Goal: Check status: Check status

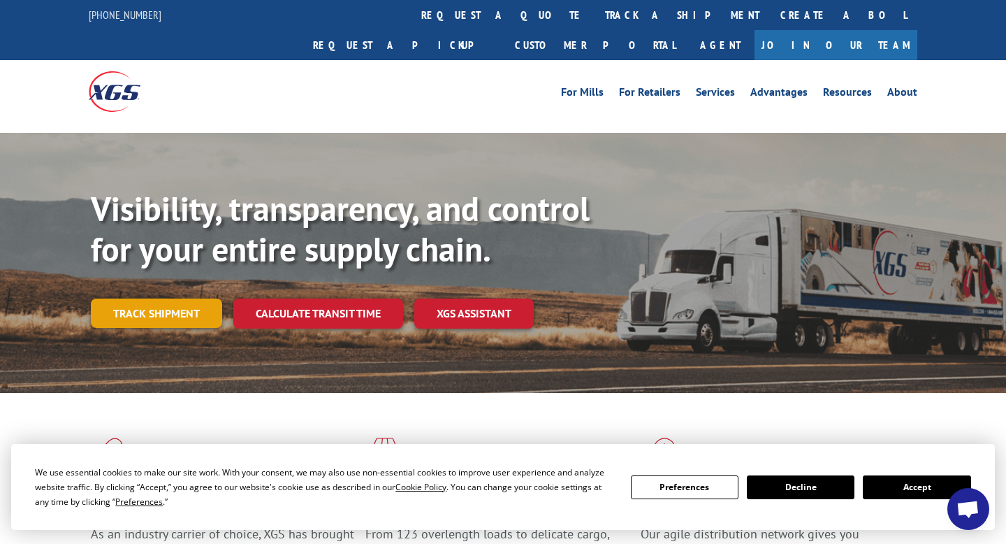
click at [187, 298] on link "Track shipment" at bounding box center [156, 312] width 131 height 29
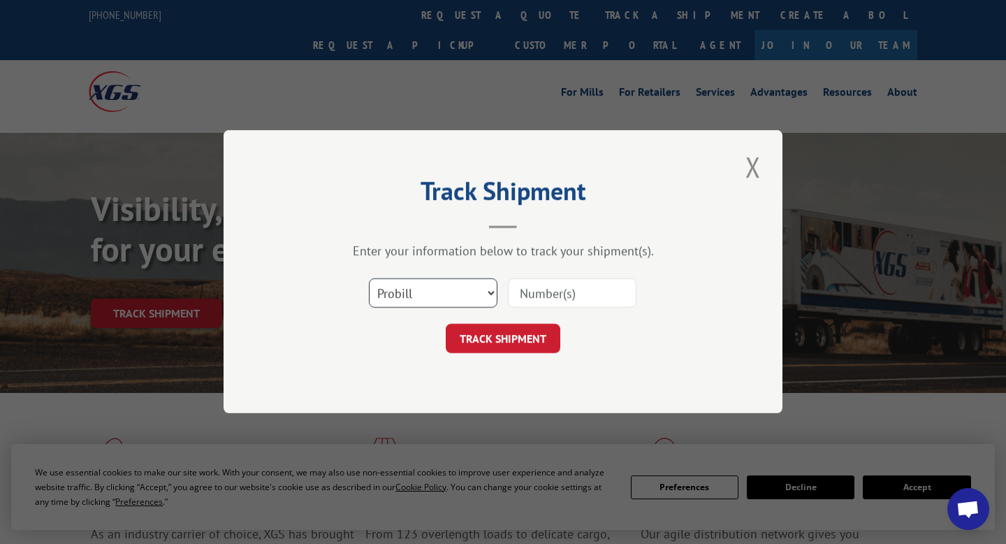
click at [492, 293] on select "Select category... Probill BOL PO" at bounding box center [433, 293] width 129 height 29
select select "bol"
click at [526, 289] on input at bounding box center [572, 293] width 129 height 29
type input "5965326"
click at [505, 335] on button "TRACK SHIPMENT" at bounding box center [503, 338] width 115 height 29
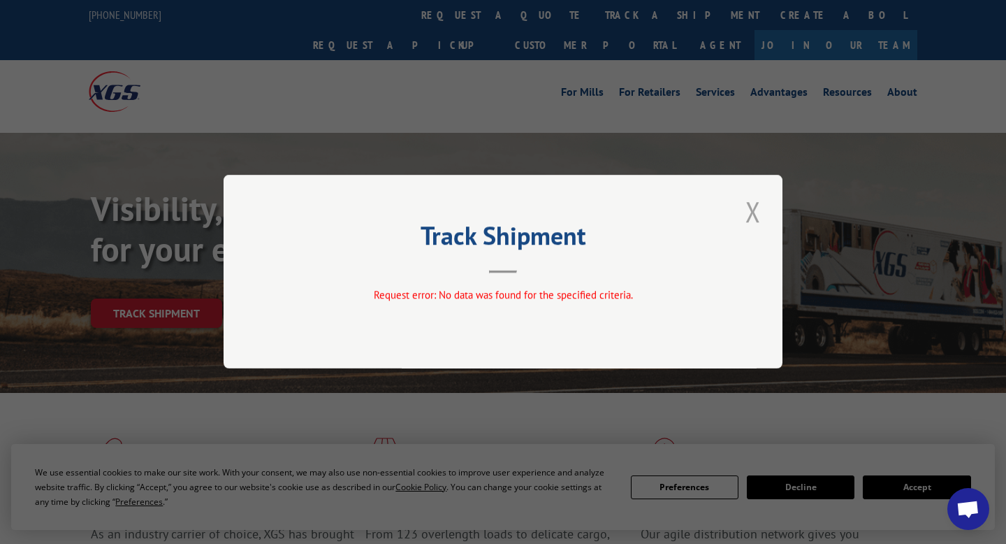
click at [752, 208] on button "Close modal" at bounding box center [753, 211] width 24 height 38
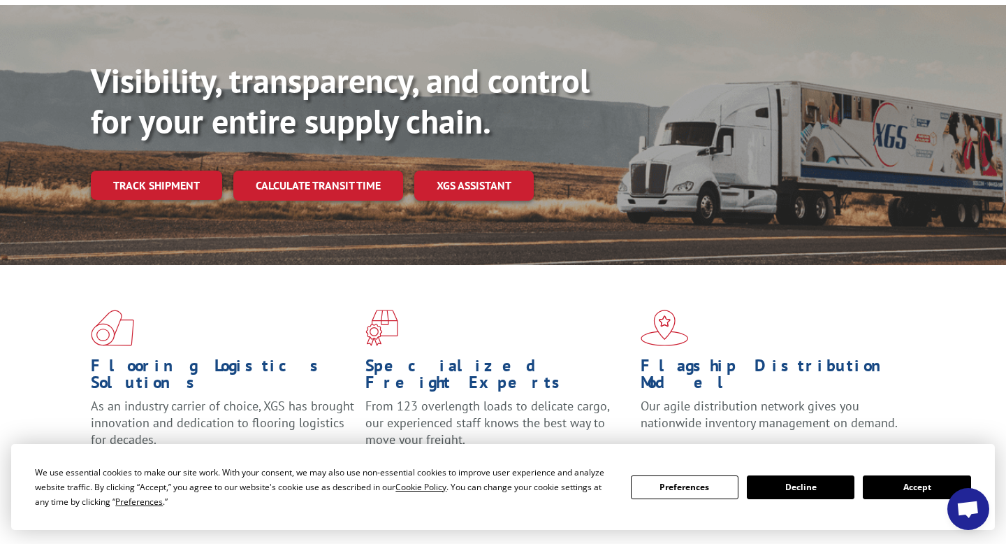
scroll to position [138, 0]
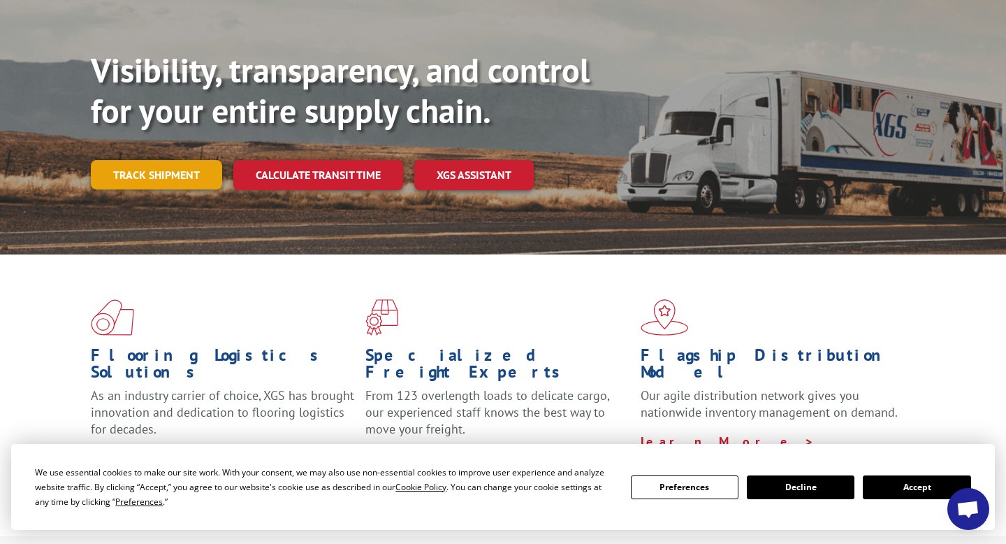
click at [139, 160] on link "Track shipment" at bounding box center [156, 174] width 131 height 29
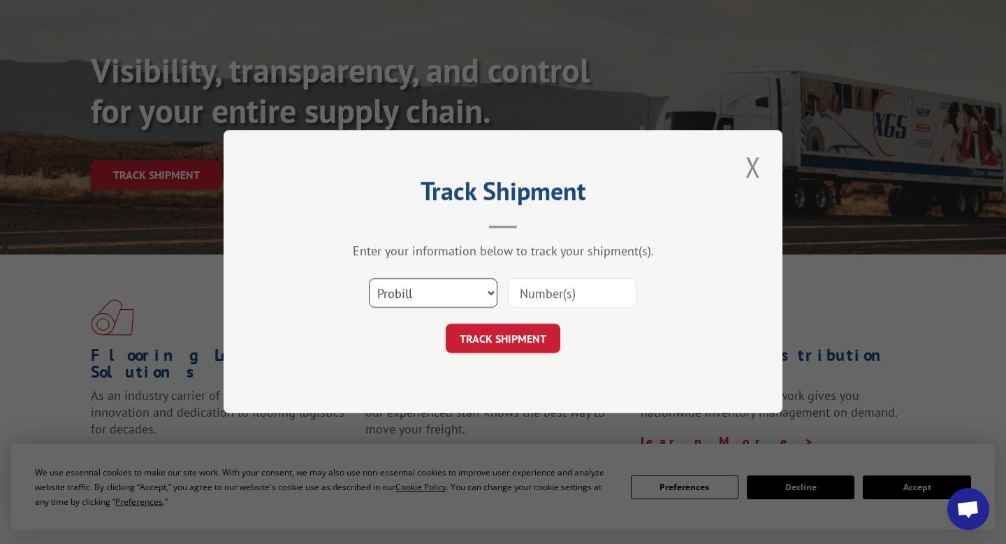
click at [488, 287] on select "Select category... Probill BOL PO" at bounding box center [433, 293] width 129 height 29
select select "bol"
click at [542, 296] on input at bounding box center [572, 293] width 129 height 29
type input "5965326"
click at [635, 330] on div "TRACK SHIPMENT" at bounding box center [503, 338] width 419 height 29
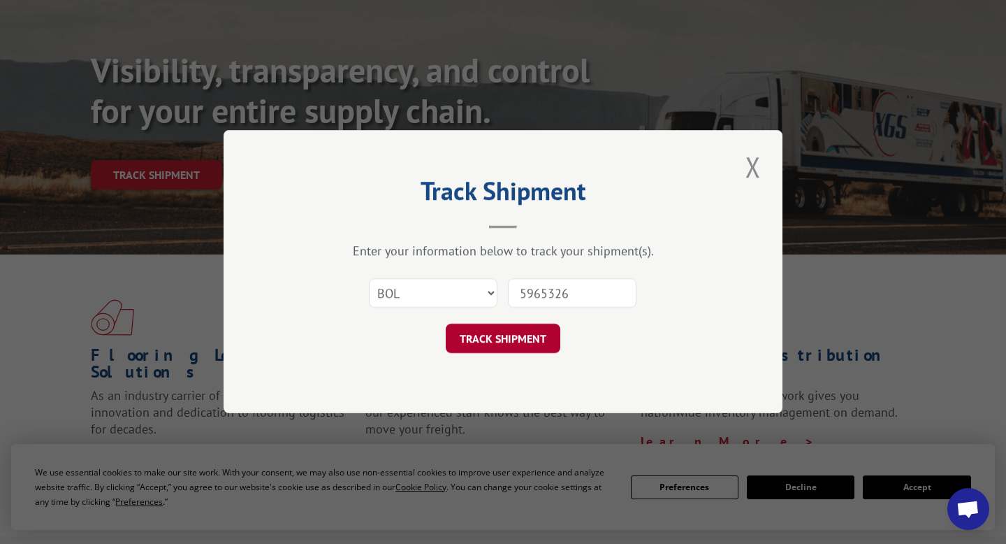
click at [523, 342] on button "TRACK SHIPMENT" at bounding box center [503, 338] width 115 height 29
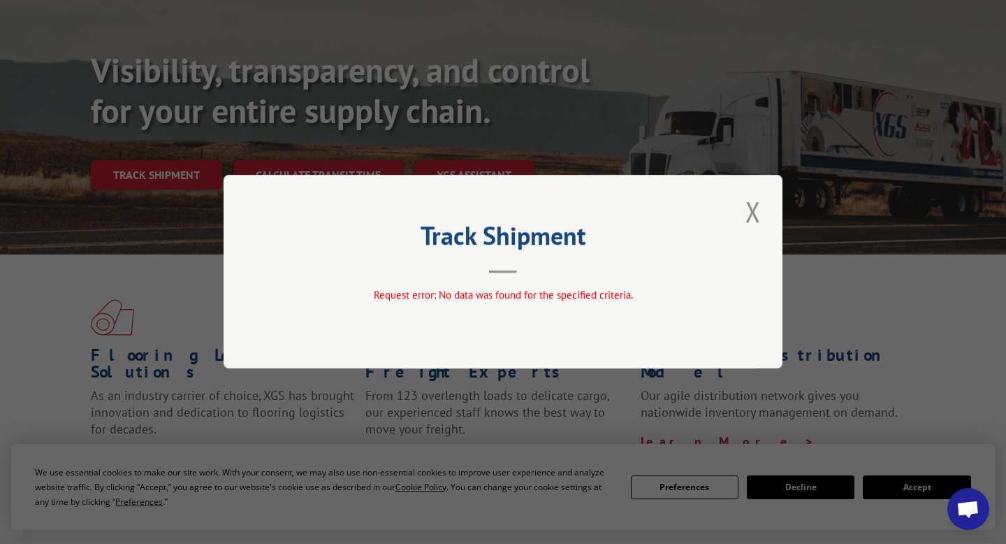
drag, startPoint x: 751, startPoint y: 211, endPoint x: 751, endPoint y: 222, distance: 10.5
click at [751, 213] on button "Close modal" at bounding box center [753, 211] width 24 height 38
